Goal: Communication & Community: Connect with others

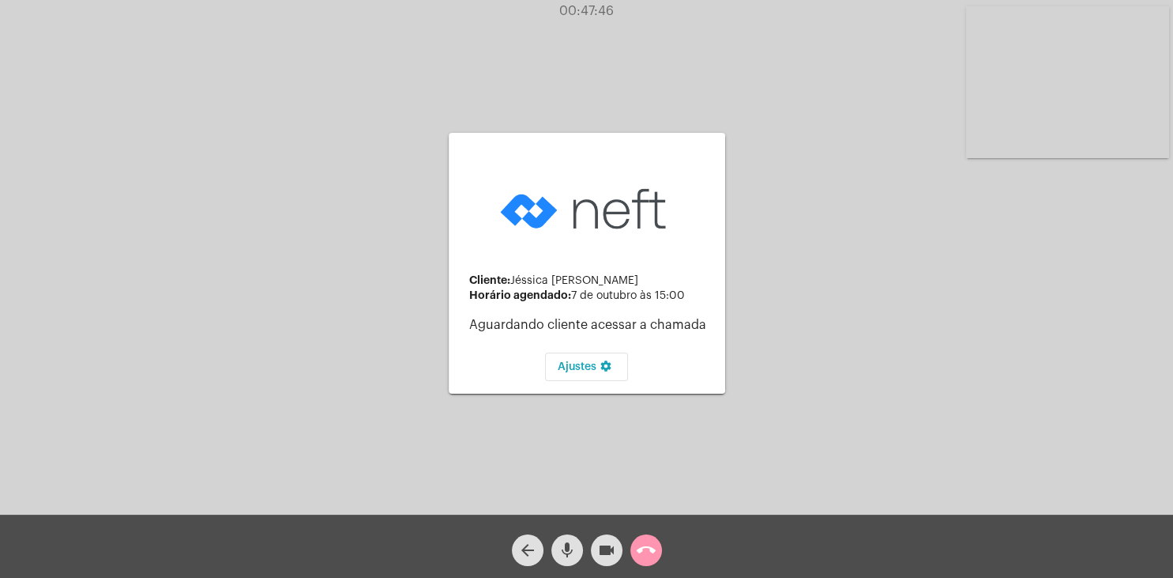
click at [663, 547] on div "call_end" at bounding box center [647, 546] width 40 height 40
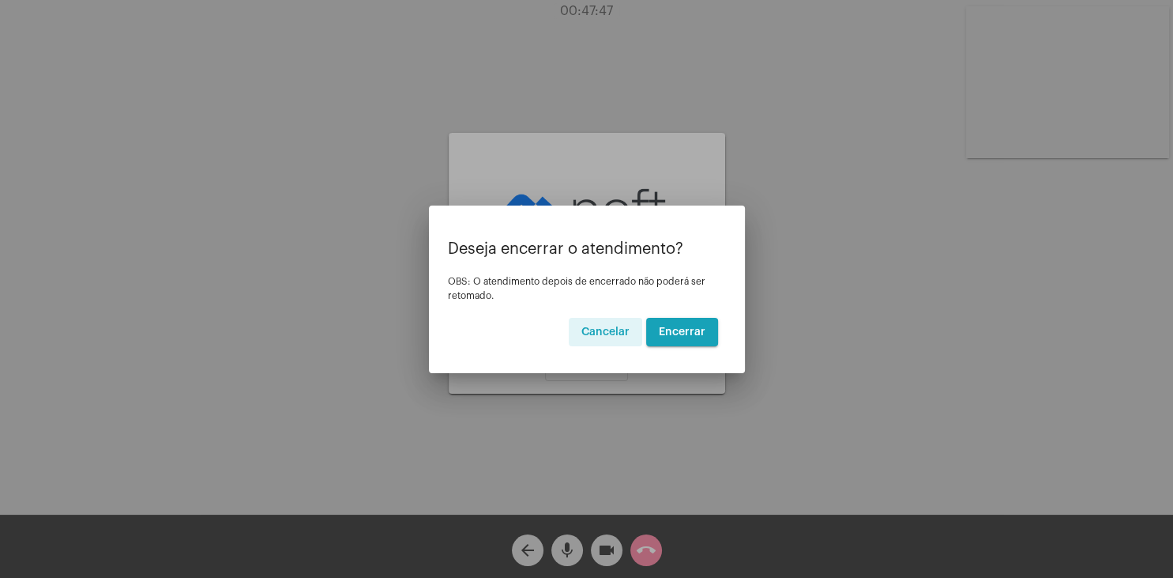
click at [704, 330] on span "Encerrar" at bounding box center [682, 331] width 47 height 11
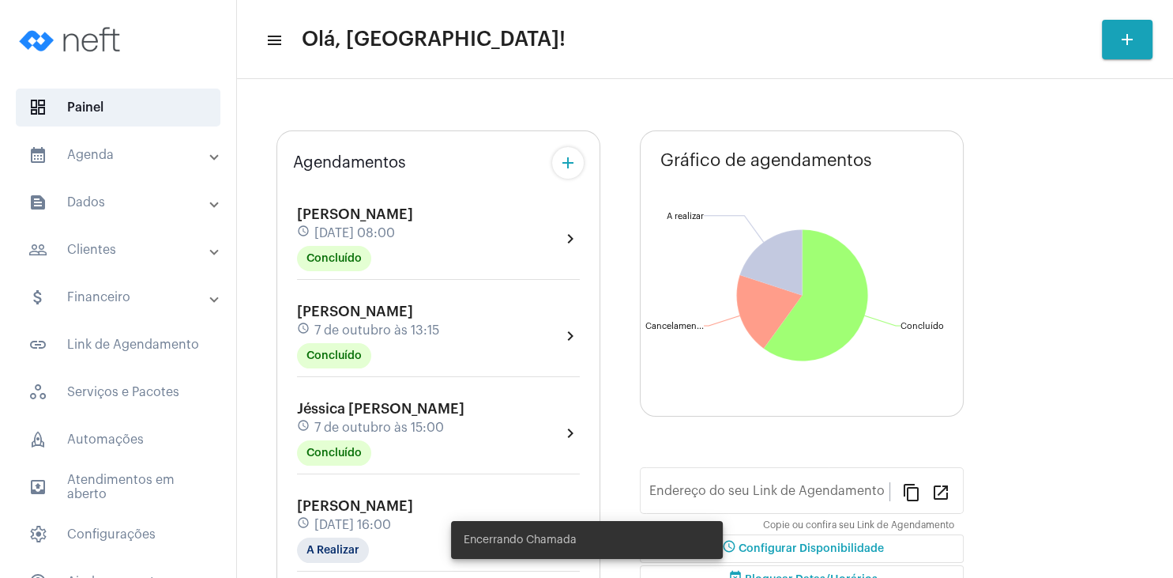
type input "[URL][DOMAIN_NAME]"
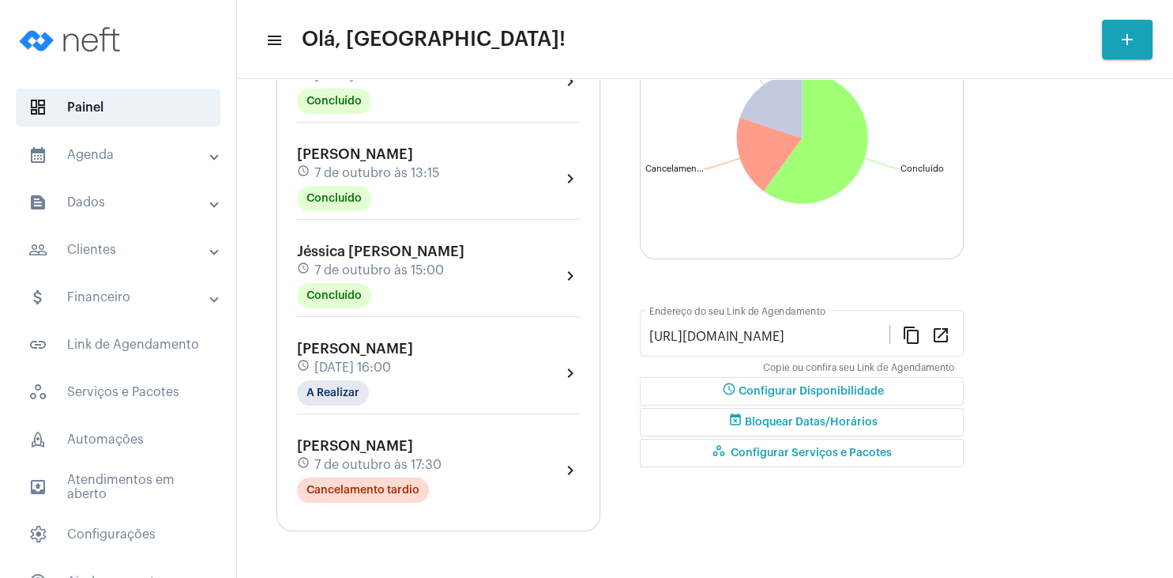
scroll to position [228, 0]
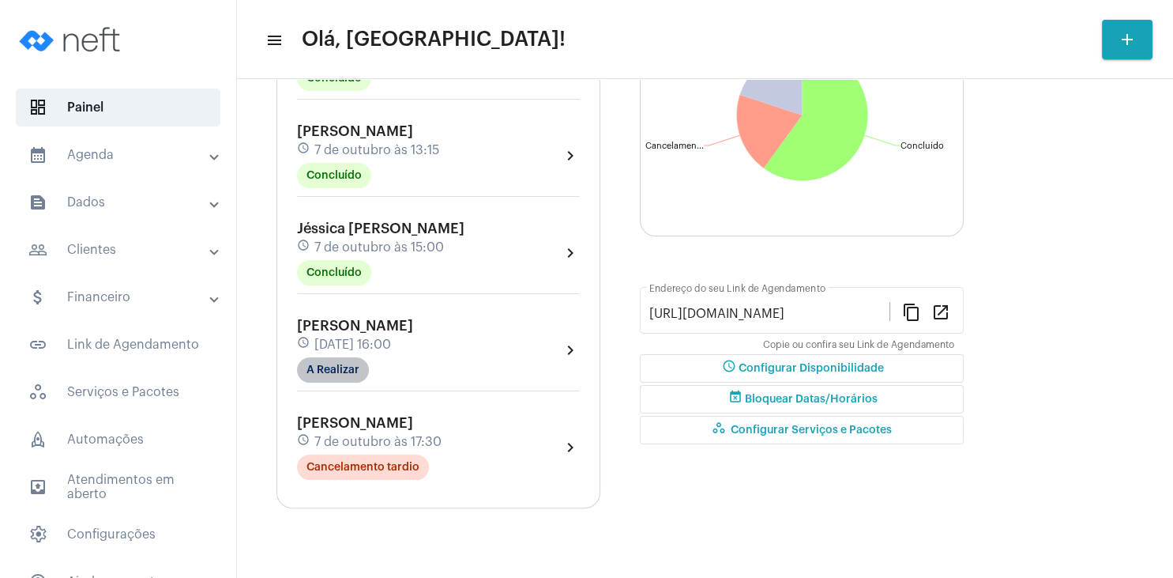
click at [336, 374] on mat-chip "A Realizar" at bounding box center [333, 369] width 72 height 25
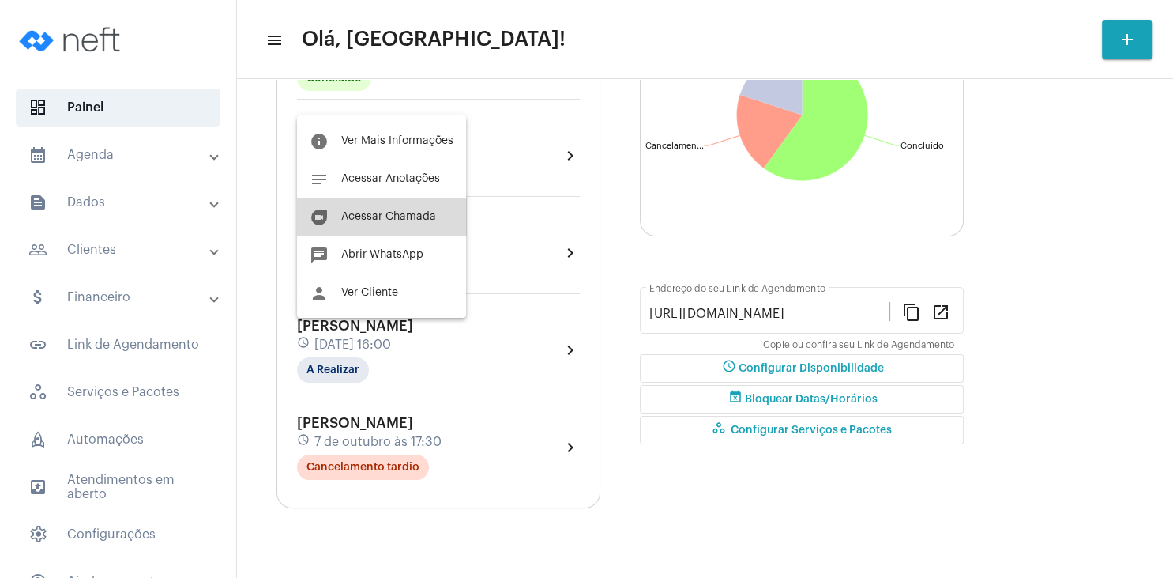
click at [409, 221] on span "Acessar Chamada" at bounding box center [388, 216] width 95 height 11
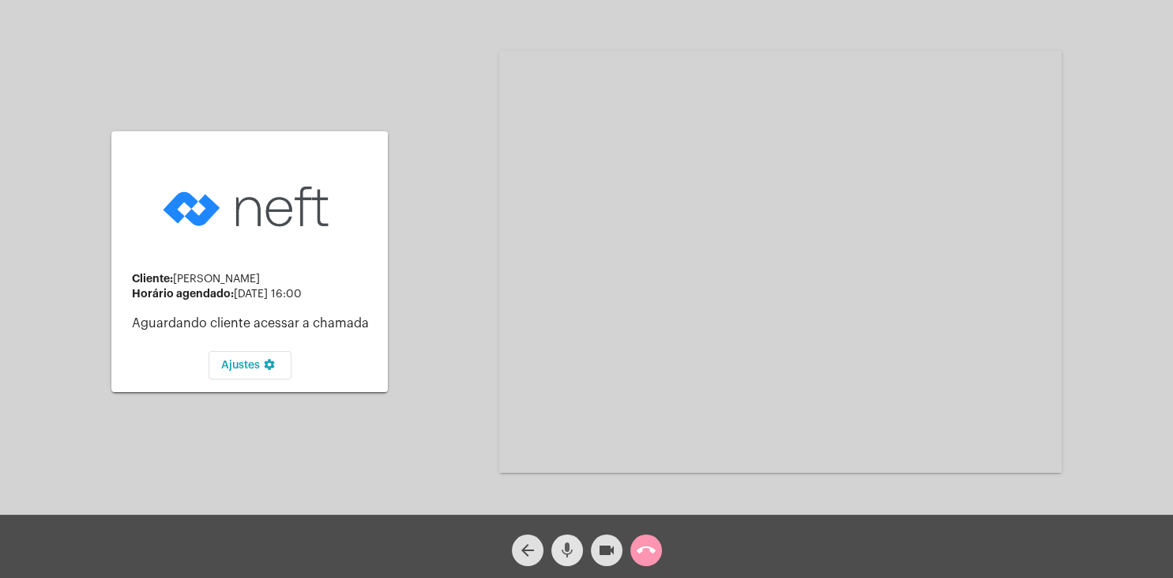
click at [555, 551] on button "mic" at bounding box center [568, 550] width 32 height 32
click at [601, 549] on mat-icon "videocam" at bounding box center [606, 549] width 19 height 19
click at [605, 544] on mat-icon "videocam_off" at bounding box center [606, 549] width 19 height 19
click at [569, 551] on mat-icon "mic_off" at bounding box center [567, 549] width 19 height 19
